Goal: Use online tool/utility: Use online tool/utility

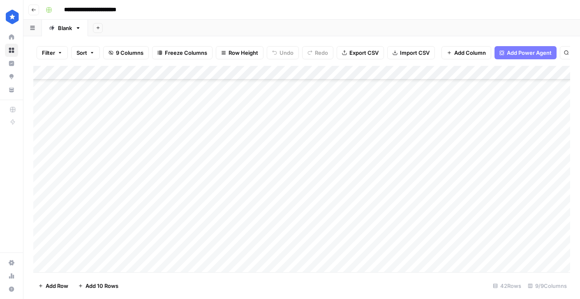
scroll to position [408, 0]
click at [287, 113] on div "Add Column" at bounding box center [301, 169] width 537 height 206
click at [528, 110] on div "Add Column" at bounding box center [301, 169] width 537 height 206
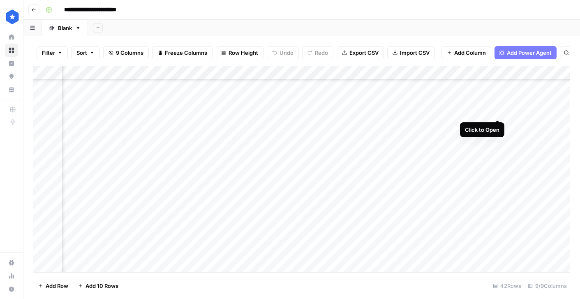
click at [499, 112] on div "Add Column" at bounding box center [301, 169] width 537 height 206
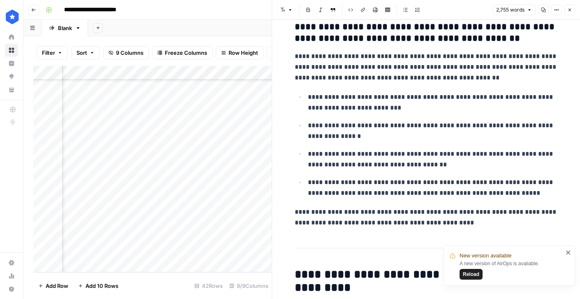
scroll to position [846, 0]
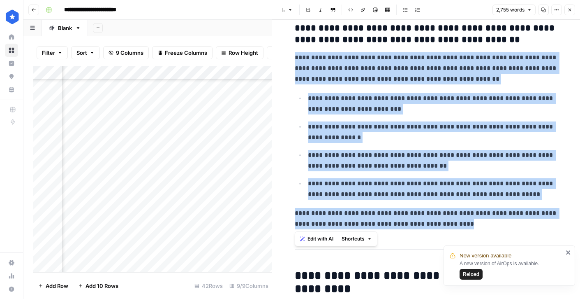
drag, startPoint x: 447, startPoint y: 226, endPoint x: 284, endPoint y: 58, distance: 234.1
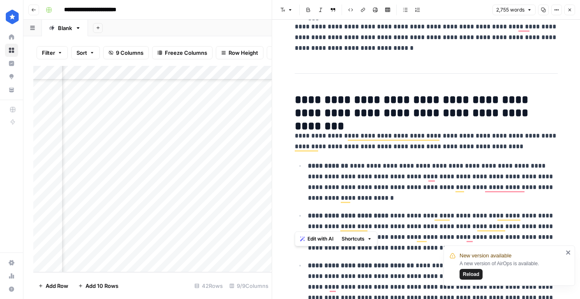
scroll to position [0, 0]
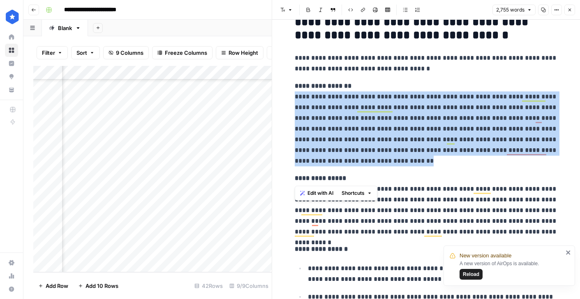
drag, startPoint x: 295, startPoint y: 97, endPoint x: 403, endPoint y: 170, distance: 130.2
copy p "**********"
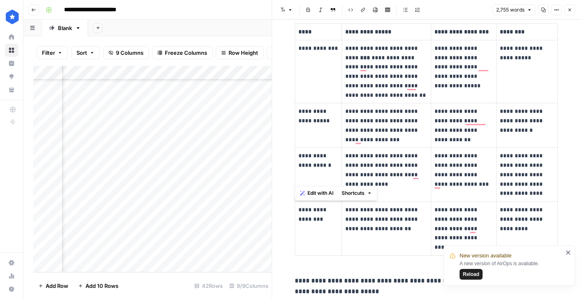
scroll to position [2154, 0]
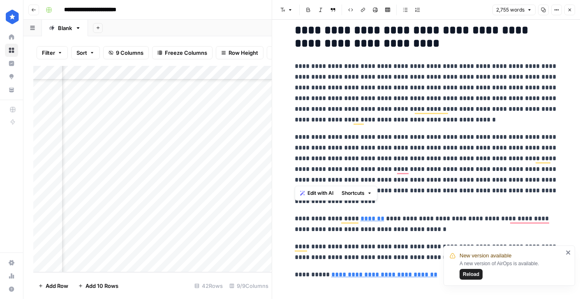
click at [570, 252] on icon "close" at bounding box center [569, 252] width 6 height 7
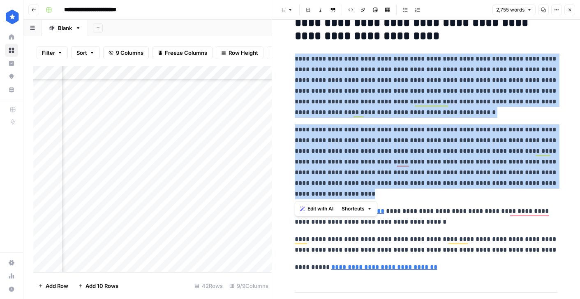
drag, startPoint x: 295, startPoint y: 59, endPoint x: 540, endPoint y: 196, distance: 280.0
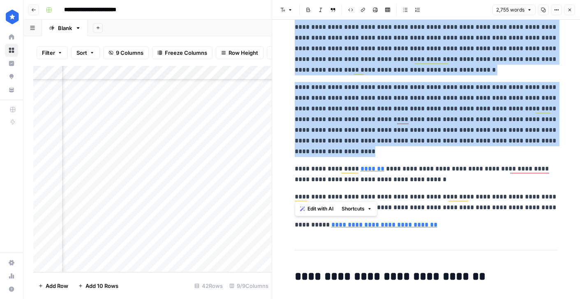
copy div "**********"
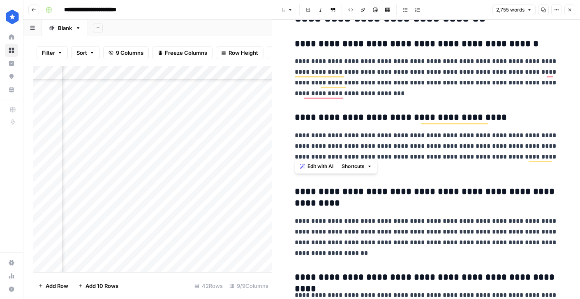
scroll to position [3131, 0]
